Goal: Find specific page/section: Find specific page/section

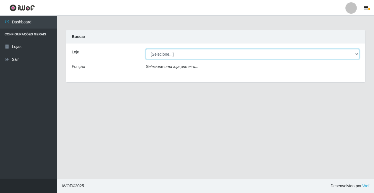
click at [170, 56] on select "[Selecione...] Rede Potiguar 2 - Macaíba" at bounding box center [252, 54] width 213 height 10
select select "101"
click at [146, 49] on select "[Selecione...] Rede Potiguar 2 - Macaíba" at bounding box center [252, 54] width 213 height 10
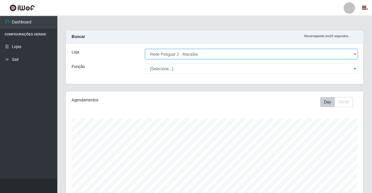
click at [171, 56] on select "[Selecione...] Rede Potiguar 2 - Macaíba" at bounding box center [251, 54] width 212 height 10
click at [145, 49] on select "[Selecione...] Rede Potiguar 2 - Macaíba" at bounding box center [251, 54] width 212 height 10
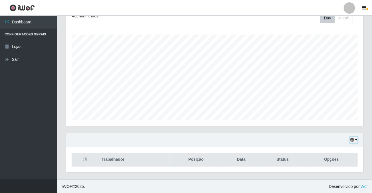
click at [357, 139] on button "button" at bounding box center [354, 140] width 8 height 7
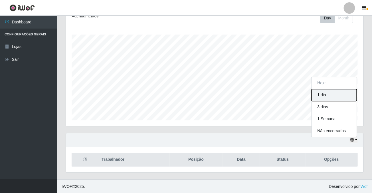
click at [327, 94] on button "1 dia" at bounding box center [334, 95] width 45 height 12
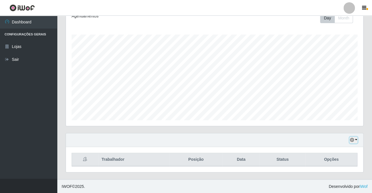
click at [355, 139] on button "button" at bounding box center [354, 140] width 8 height 7
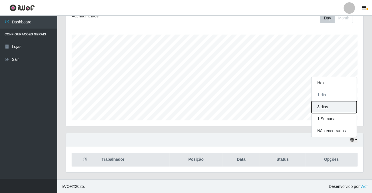
click at [331, 103] on button "3 dias" at bounding box center [334, 107] width 45 height 12
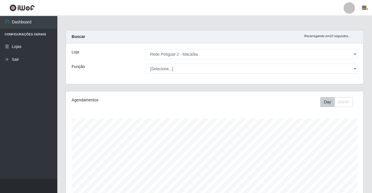
scroll to position [84, 0]
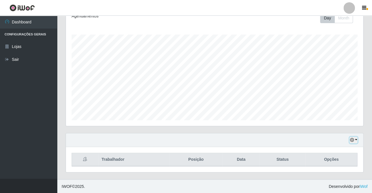
click at [356, 137] on button "button" at bounding box center [354, 140] width 8 height 7
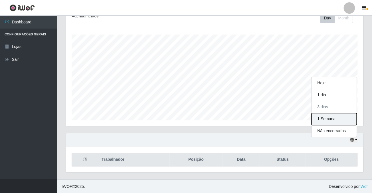
click at [325, 117] on button "1 Semana" at bounding box center [334, 119] width 45 height 12
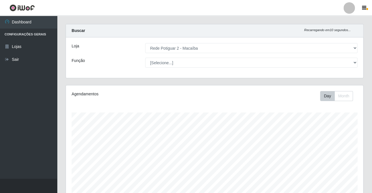
scroll to position [0, 0]
